Goal: Information Seeking & Learning: Find contact information

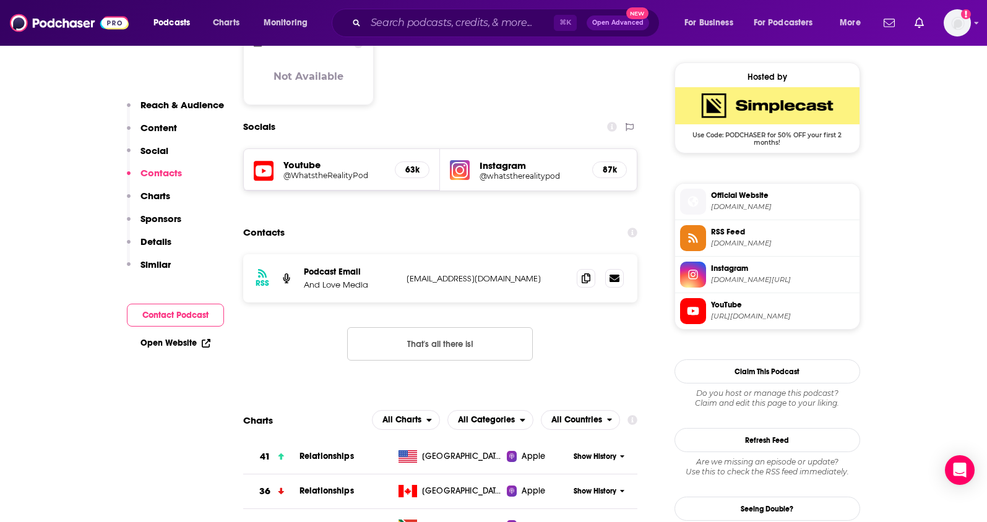
scroll to position [987, 0]
click at [384, 22] on input "Search podcasts, credits, & more..." at bounding box center [460, 23] width 188 height 20
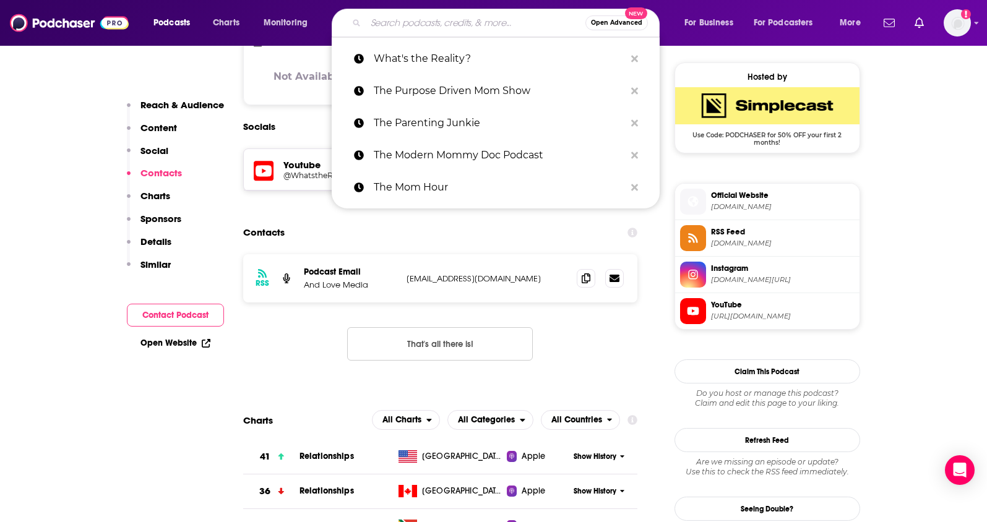
paste input "The [PERSON_NAME] Show"
type input "The [PERSON_NAME] Show"
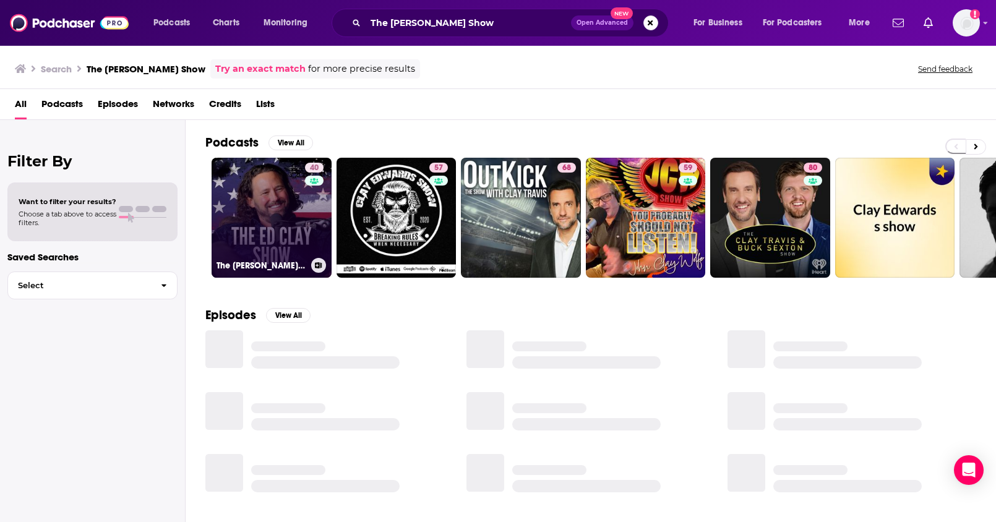
click at [275, 200] on link "40 The [PERSON_NAME] Show" at bounding box center [272, 218] width 120 height 120
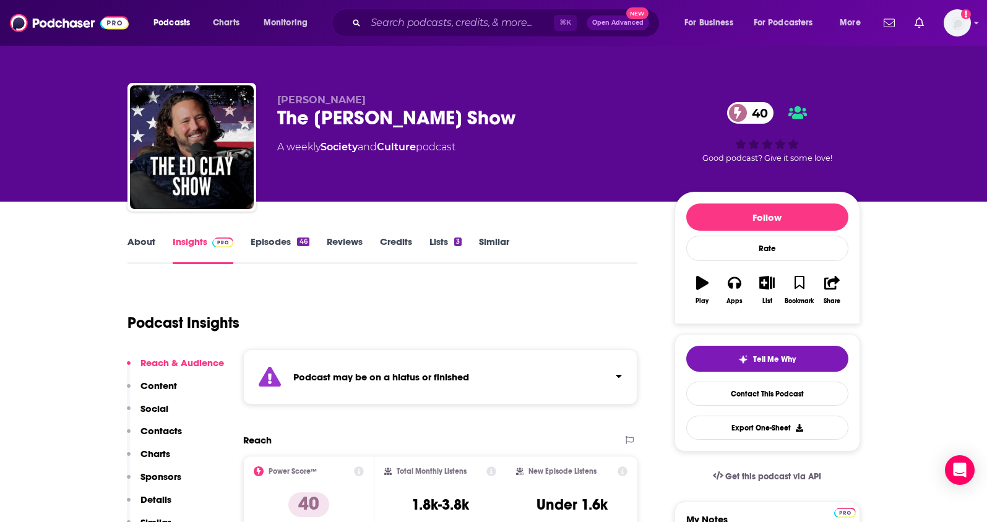
click at [171, 428] on p "Contacts" at bounding box center [160, 431] width 41 height 12
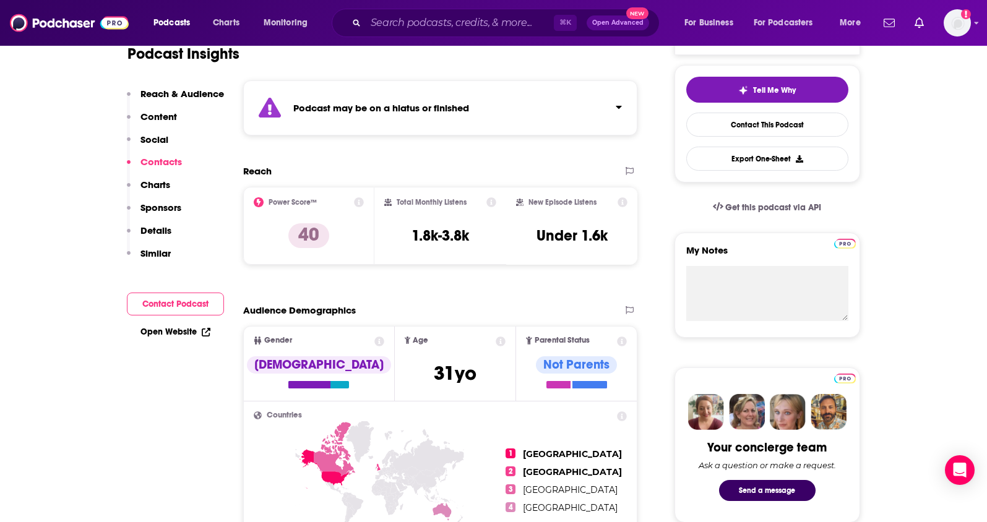
scroll to position [202, 0]
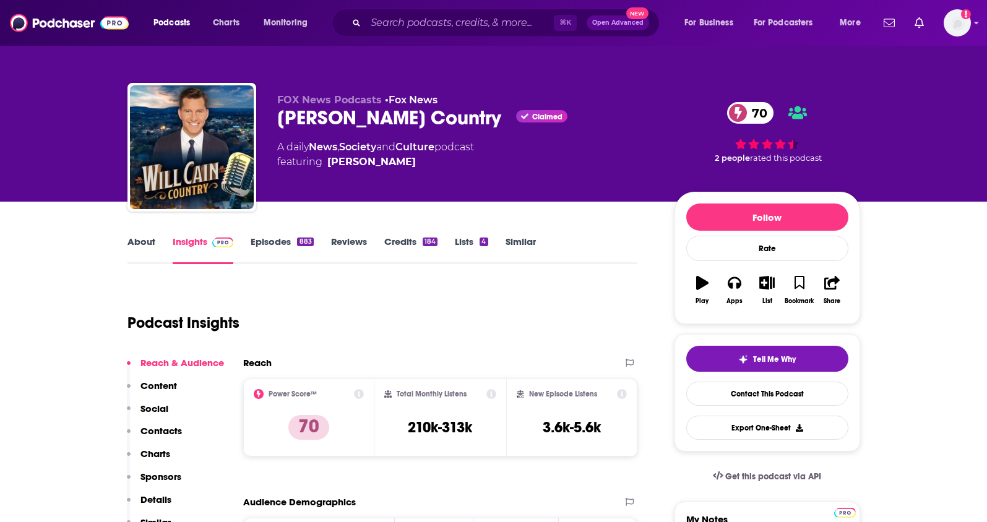
click at [143, 245] on link "About" at bounding box center [141, 250] width 28 height 28
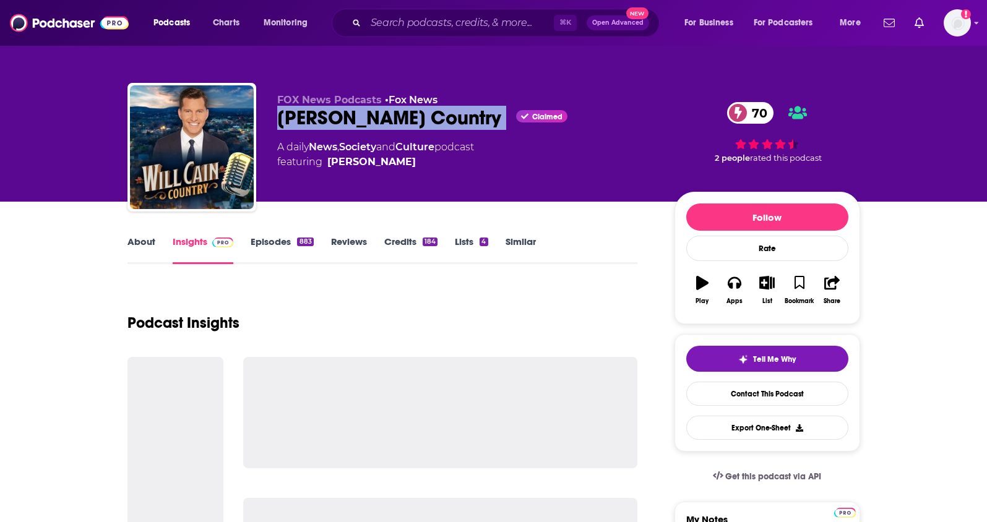
drag, startPoint x: 441, startPoint y: 119, endPoint x: 268, endPoint y: 121, distance: 173.2
click at [268, 121] on div "FOX News Podcasts • Fox News Will Cain Country Claimed 70 A daily News , Societ…" at bounding box center [493, 150] width 732 height 134
copy div "Will Cain Country"
